Goal: Task Accomplishment & Management: Use online tool/utility

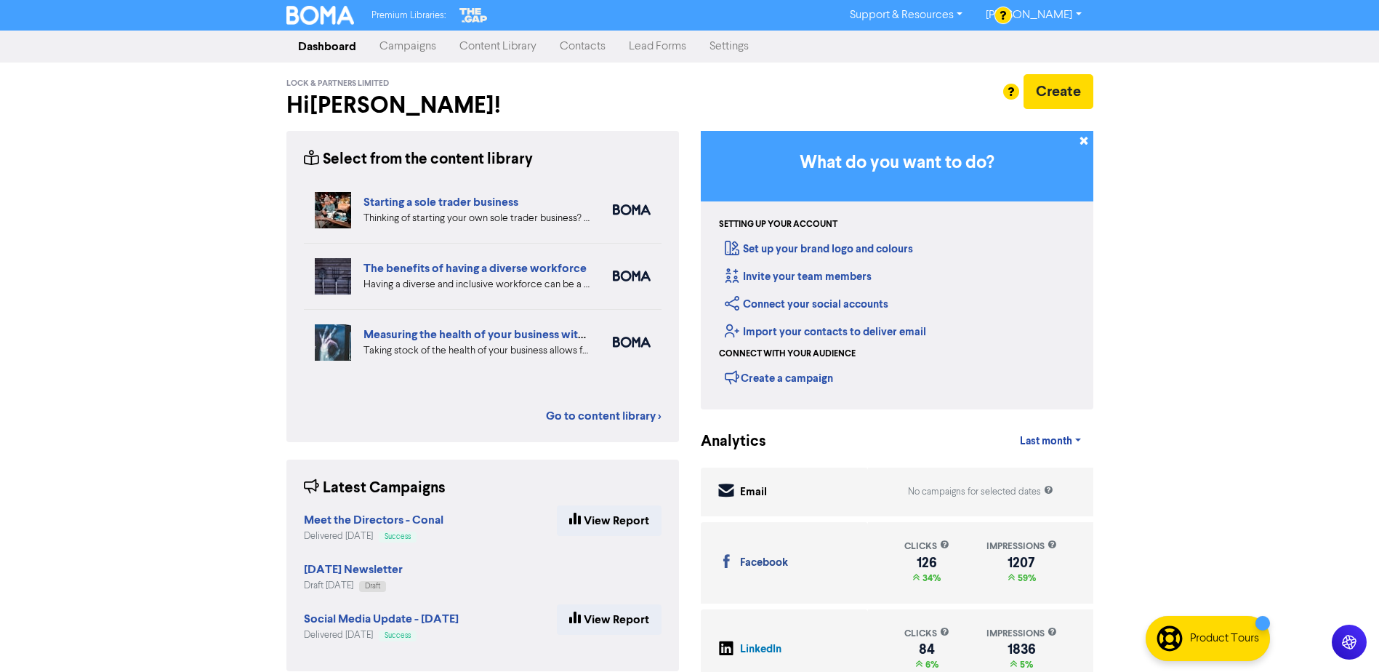
click at [403, 49] on link "Campaigns" at bounding box center [408, 46] width 80 height 29
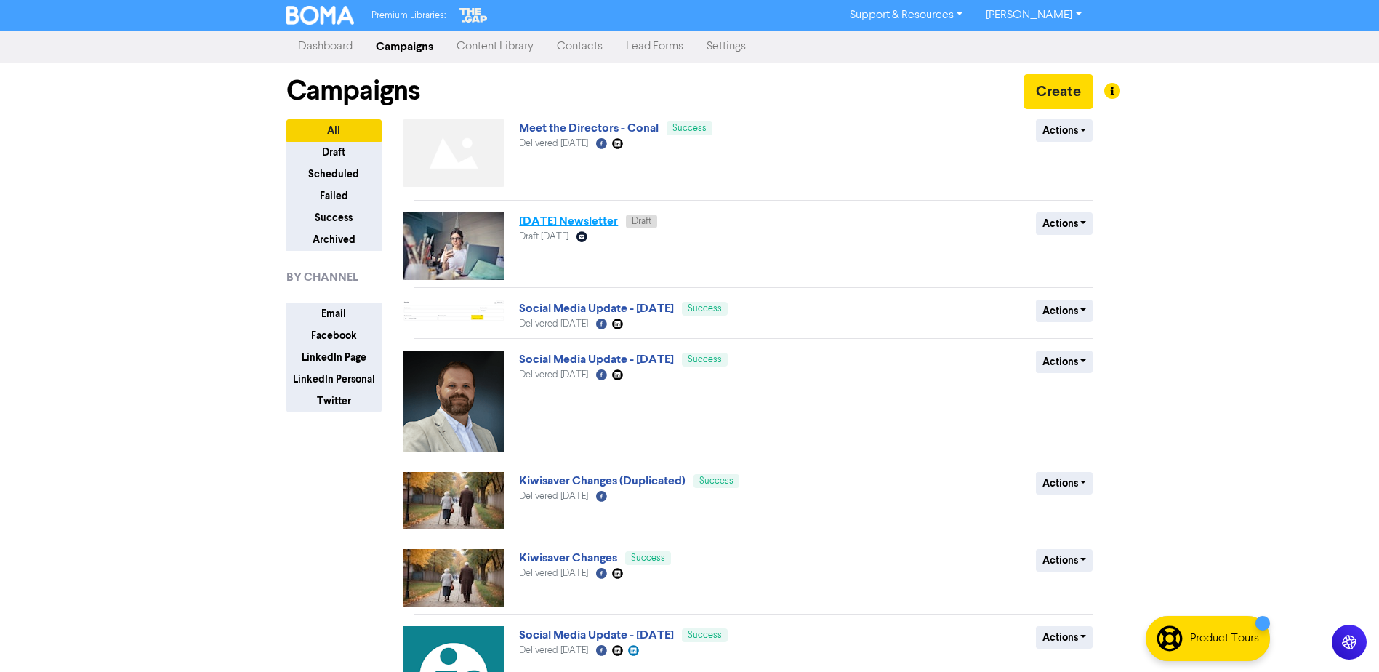
click at [591, 223] on link "[DATE] Newsletter" at bounding box center [568, 221] width 99 height 15
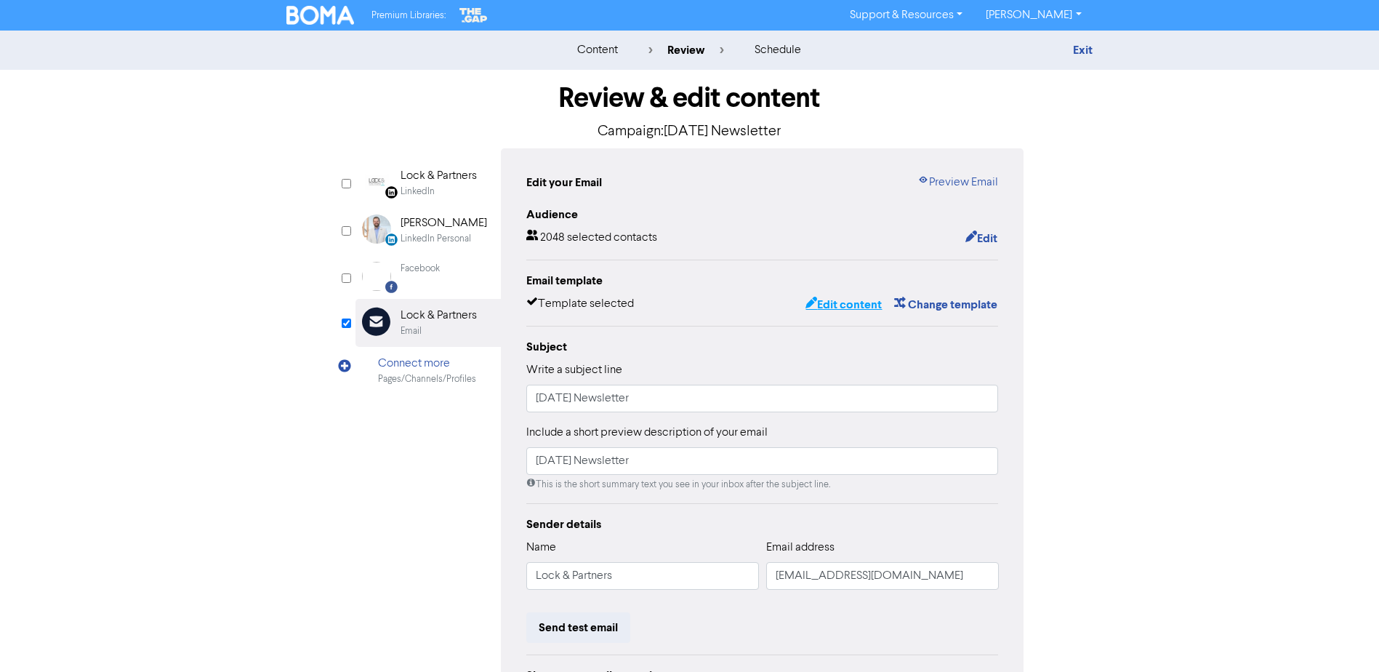
click at [825, 304] on button "Edit content" at bounding box center [844, 304] width 78 height 19
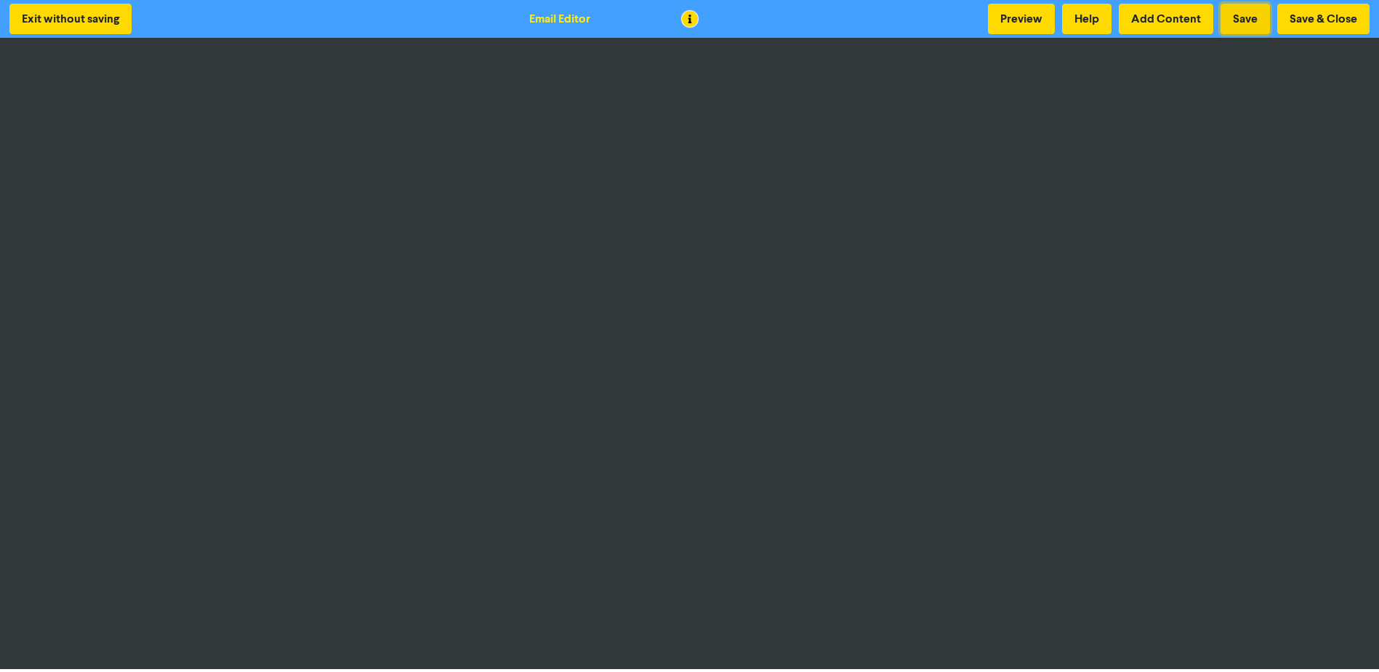
click at [1242, 15] on button "Save" at bounding box center [1245, 19] width 49 height 31
click at [1250, 12] on button "Save" at bounding box center [1245, 19] width 49 height 31
click at [1254, 17] on button "Save" at bounding box center [1245, 19] width 49 height 31
click at [1242, 14] on button "Save" at bounding box center [1245, 19] width 49 height 31
click at [1249, 17] on button "Save" at bounding box center [1245, 19] width 49 height 31
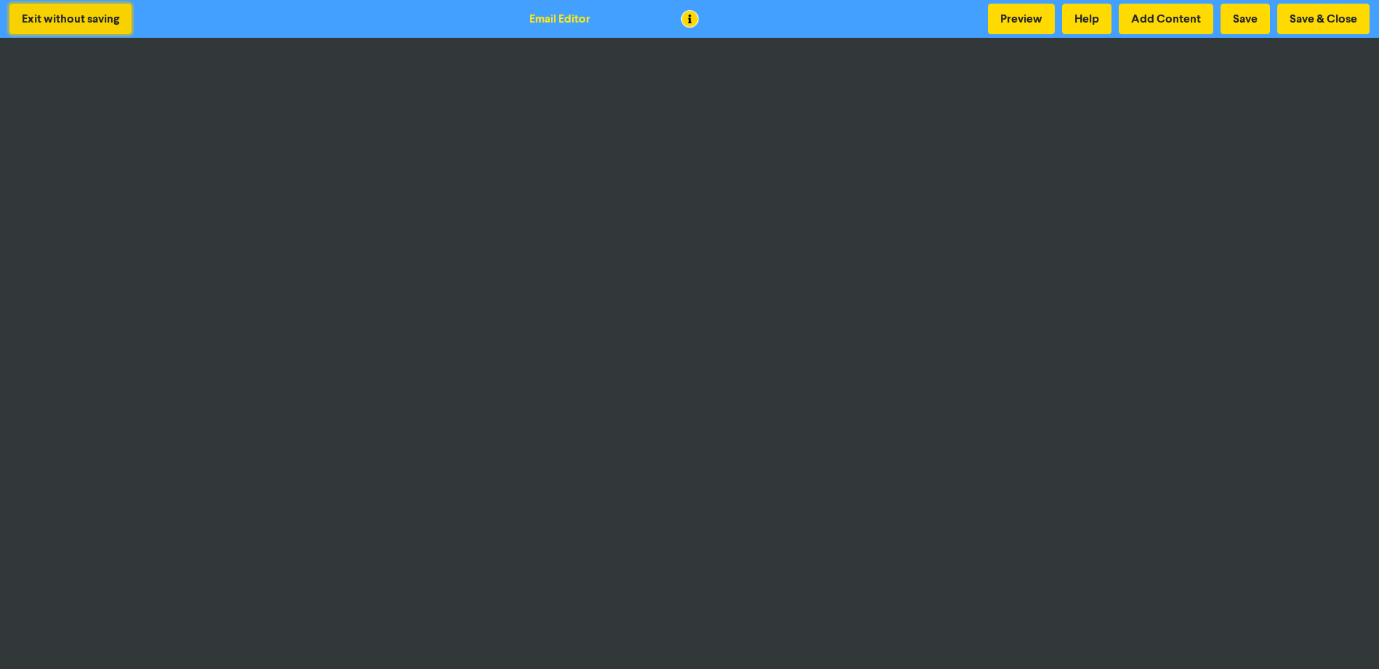
click at [61, 17] on button "Exit without saving" at bounding box center [70, 19] width 122 height 31
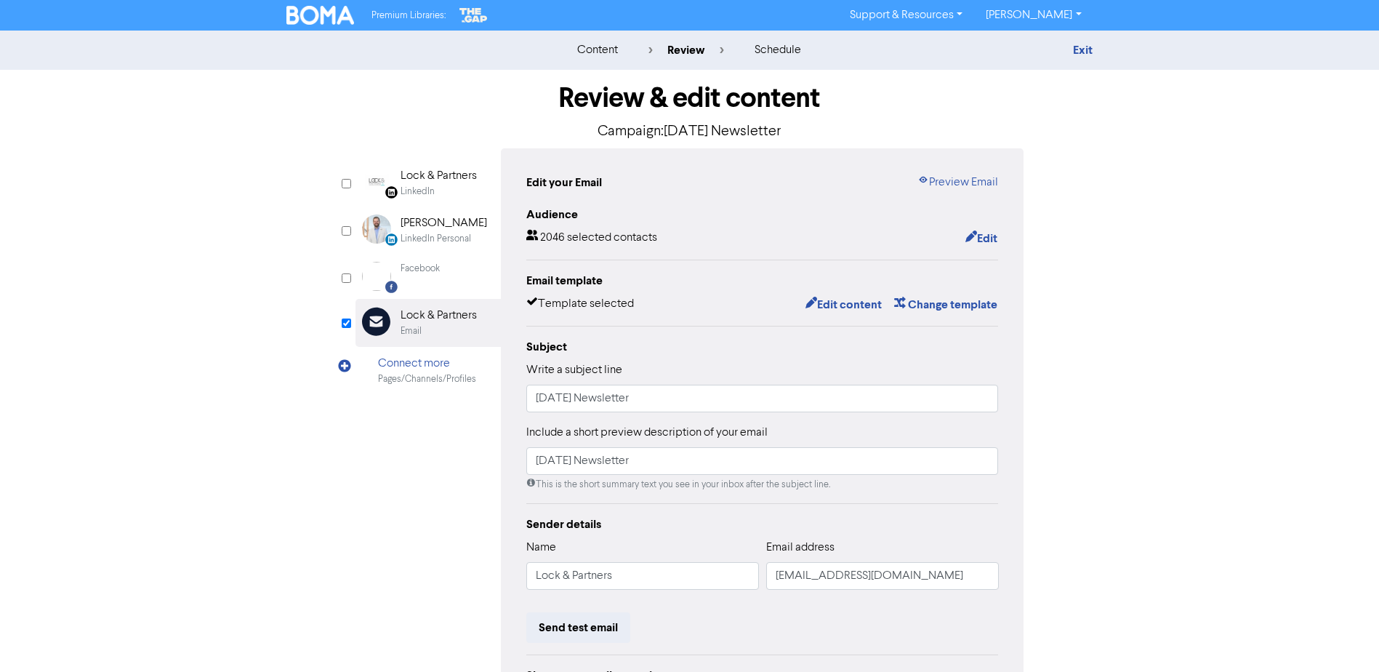
click at [1077, 57] on div "Exit" at bounding box center [966, 49] width 255 height 17
click at [1085, 47] on link "Exit" at bounding box center [1083, 50] width 20 height 15
